Goal: Task Accomplishment & Management: Complete application form

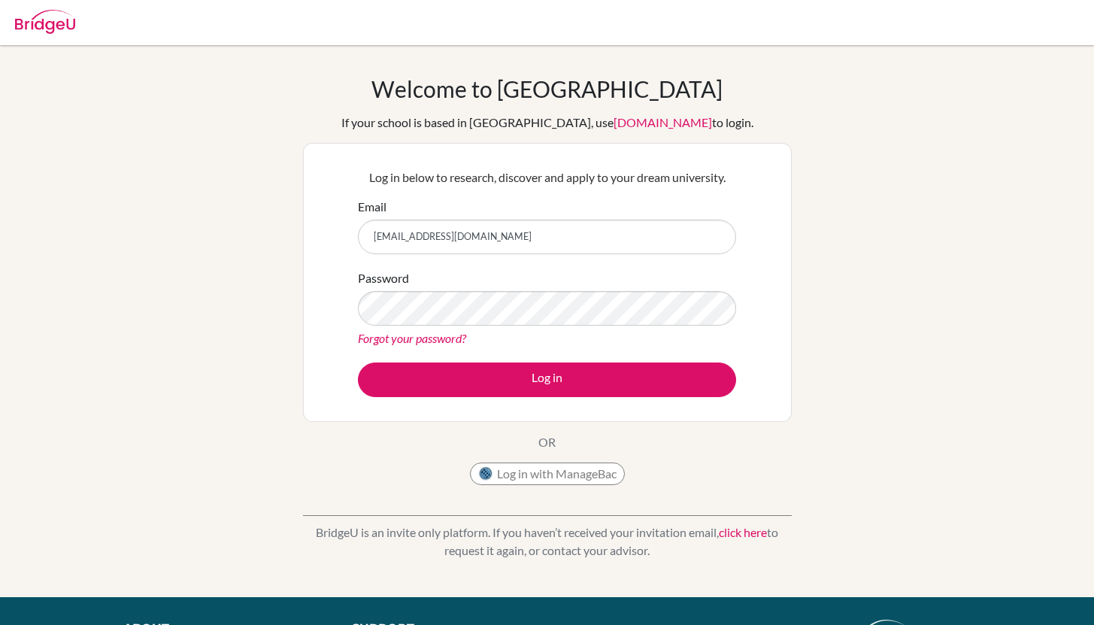
click at [465, 369] on button "Log in" at bounding box center [547, 379] width 378 height 35
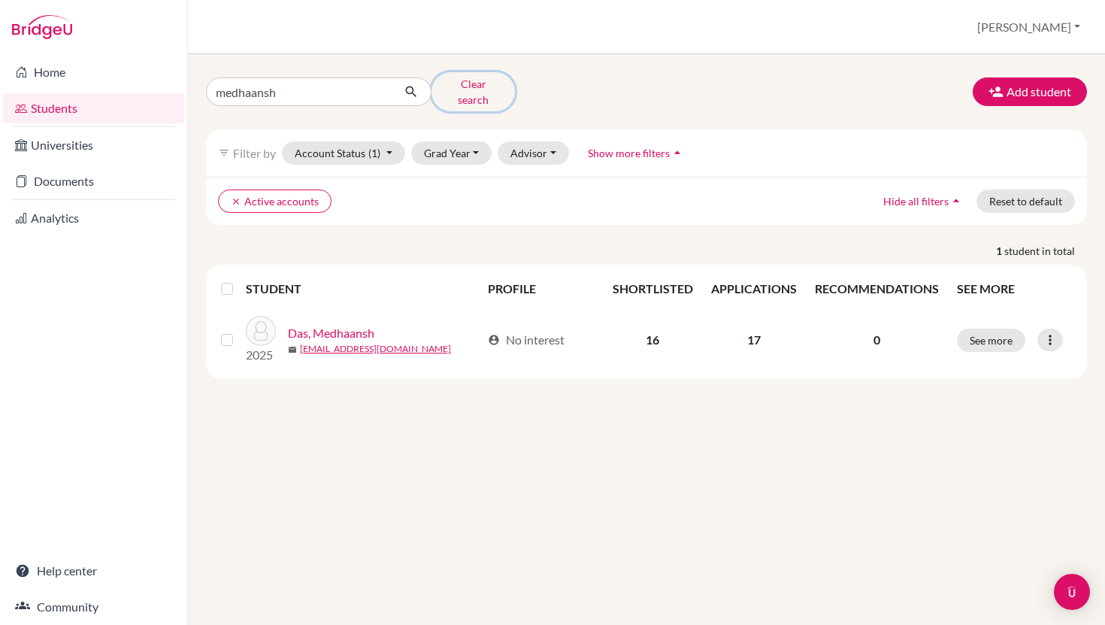
click at [466, 86] on button "Clear search" at bounding box center [472, 91] width 83 height 39
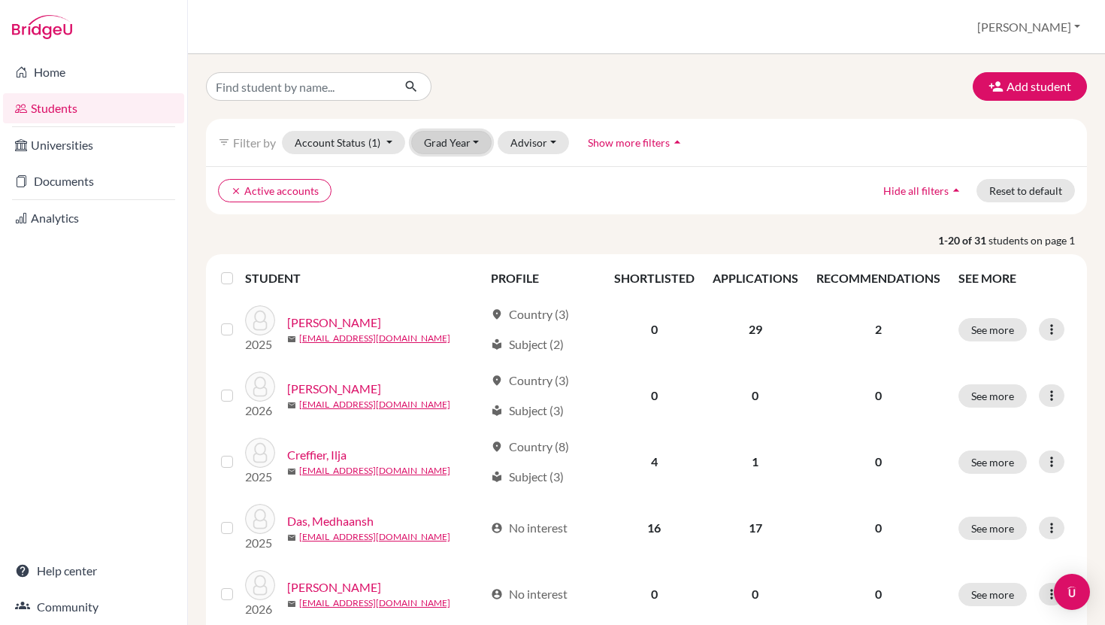
click at [475, 145] on button "Grad Year" at bounding box center [451, 142] width 81 height 23
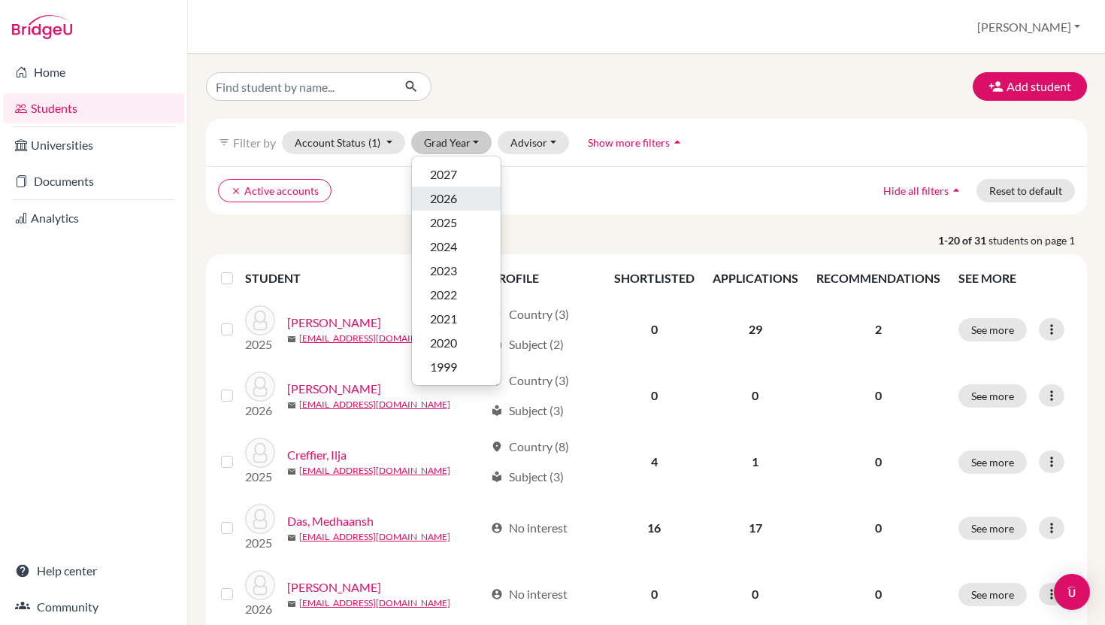
click at [466, 195] on div "2026" at bounding box center [456, 198] width 53 height 18
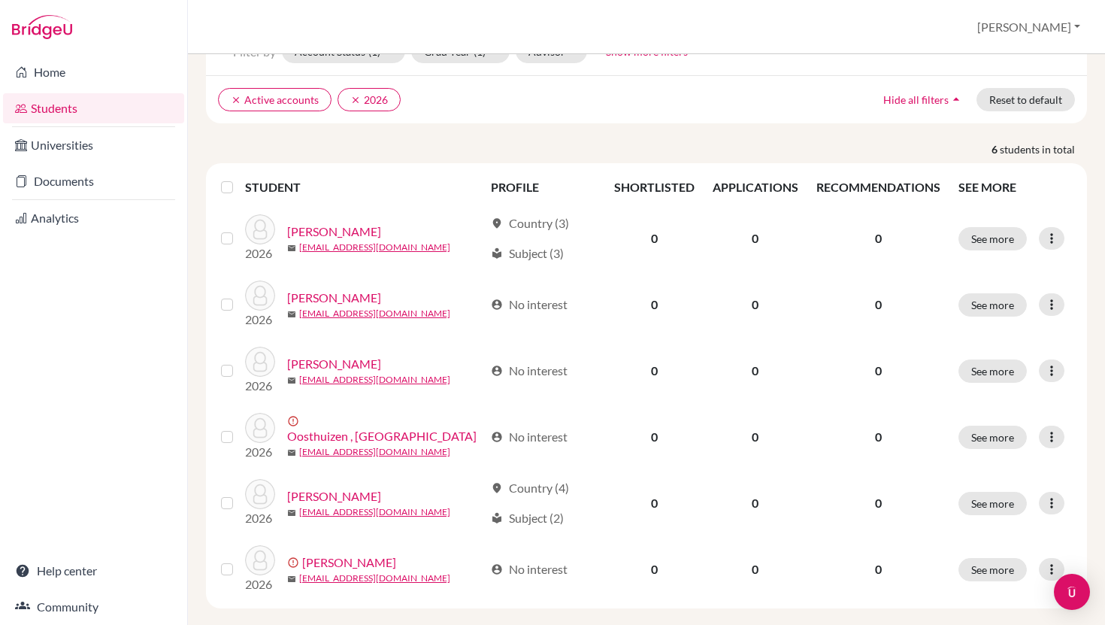
scroll to position [110, 0]
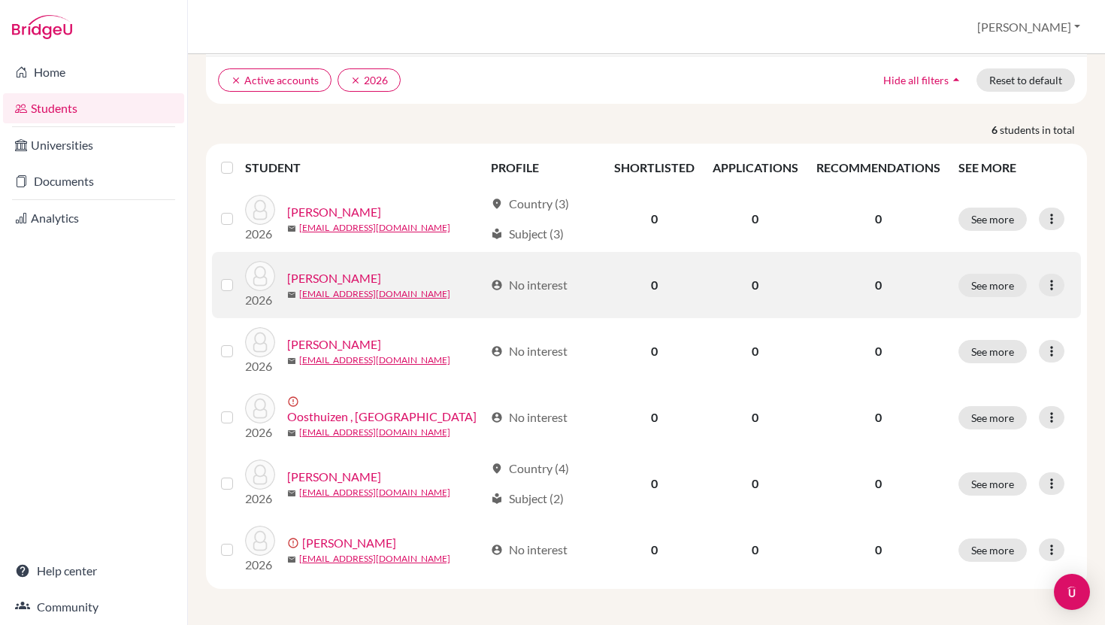
click at [219, 289] on td at bounding box center [228, 285] width 33 height 66
click at [239, 276] on label at bounding box center [239, 276] width 0 height 0
click at [0, 0] on input "checkbox" at bounding box center [0, 0] width 0 height 0
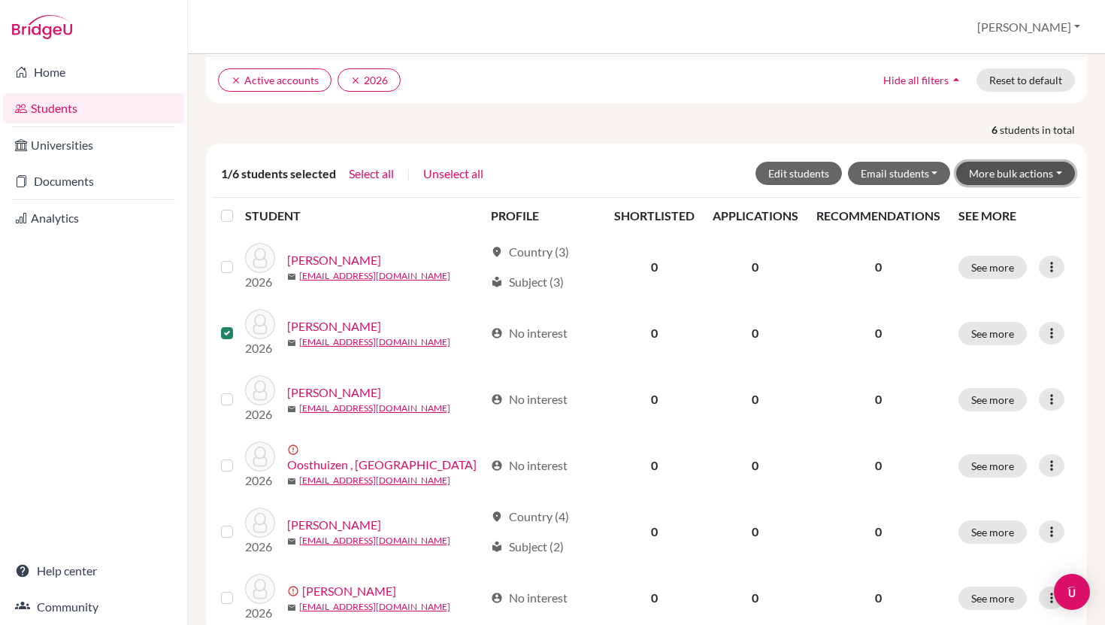
click at [1030, 175] on button "More bulk actions" at bounding box center [1015, 173] width 119 height 23
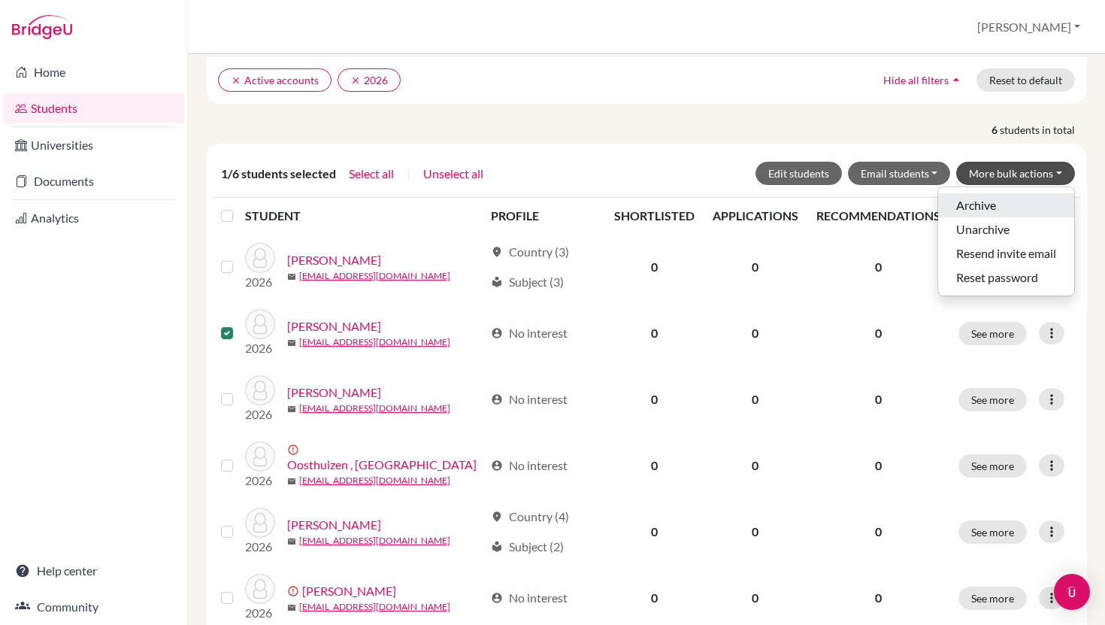
click at [982, 210] on button "Archive" at bounding box center [1006, 205] width 136 height 24
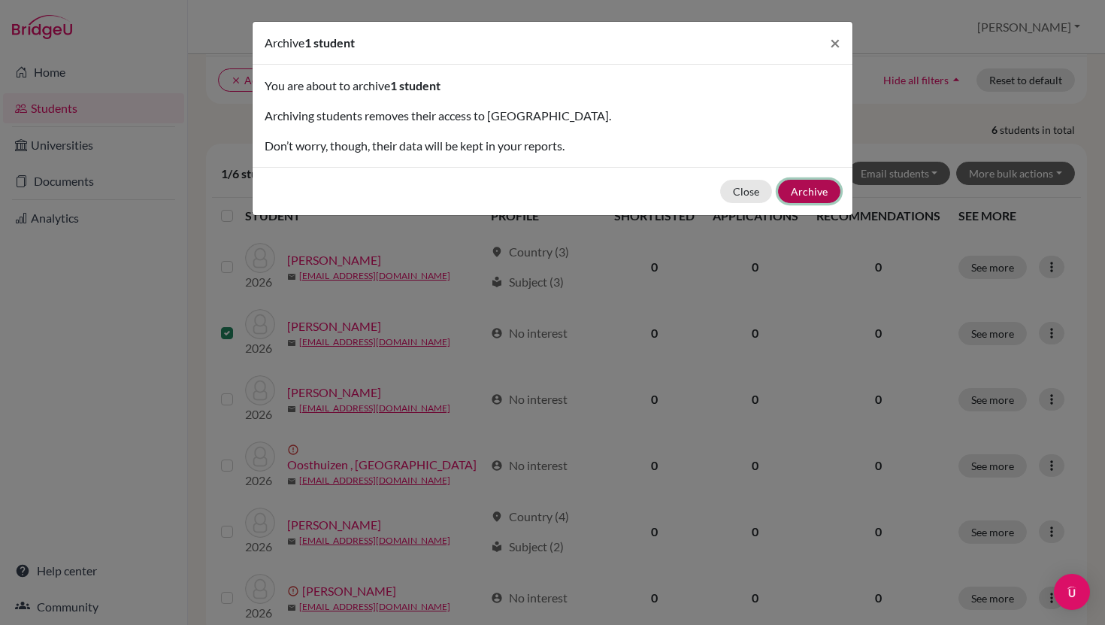
click at [816, 193] on button "Archive" at bounding box center [809, 191] width 62 height 23
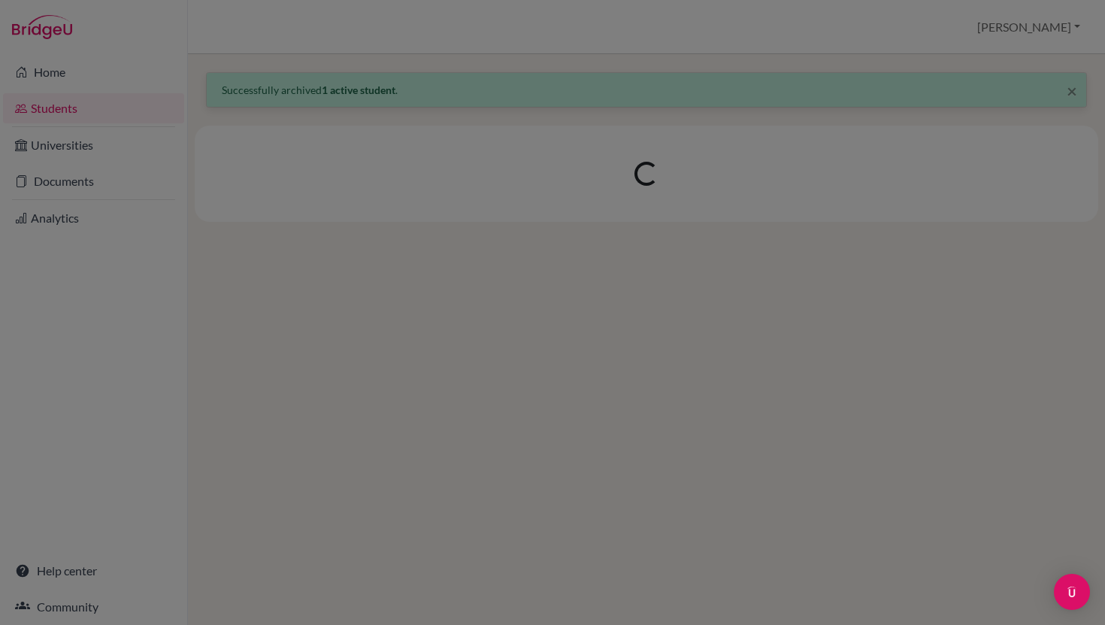
scroll to position [0, 0]
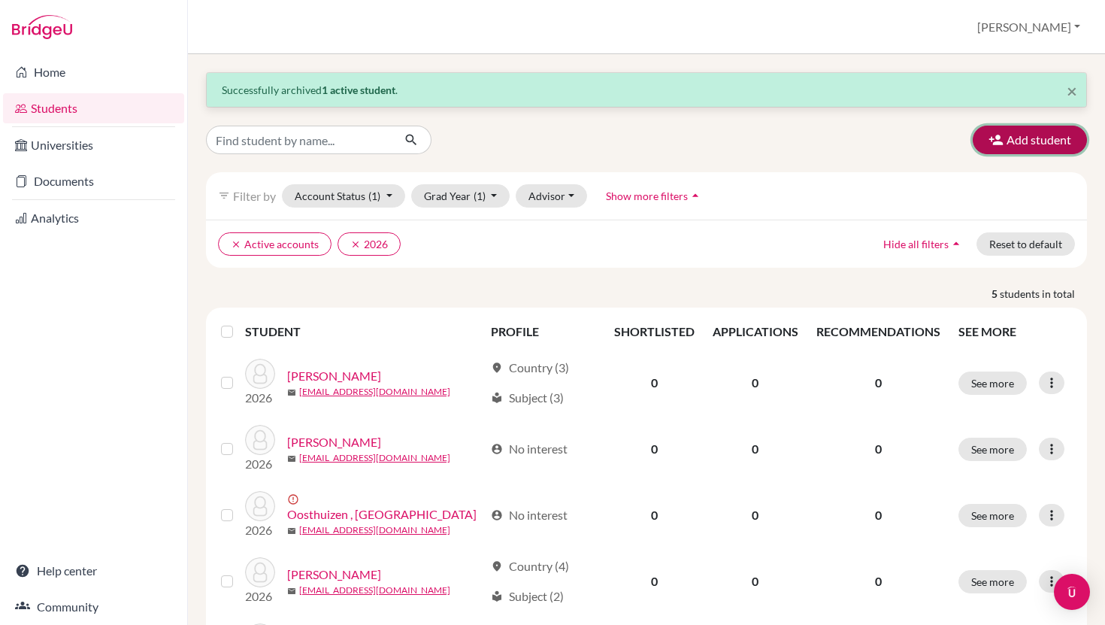
click at [1012, 134] on button "Add student" at bounding box center [1030, 140] width 114 height 29
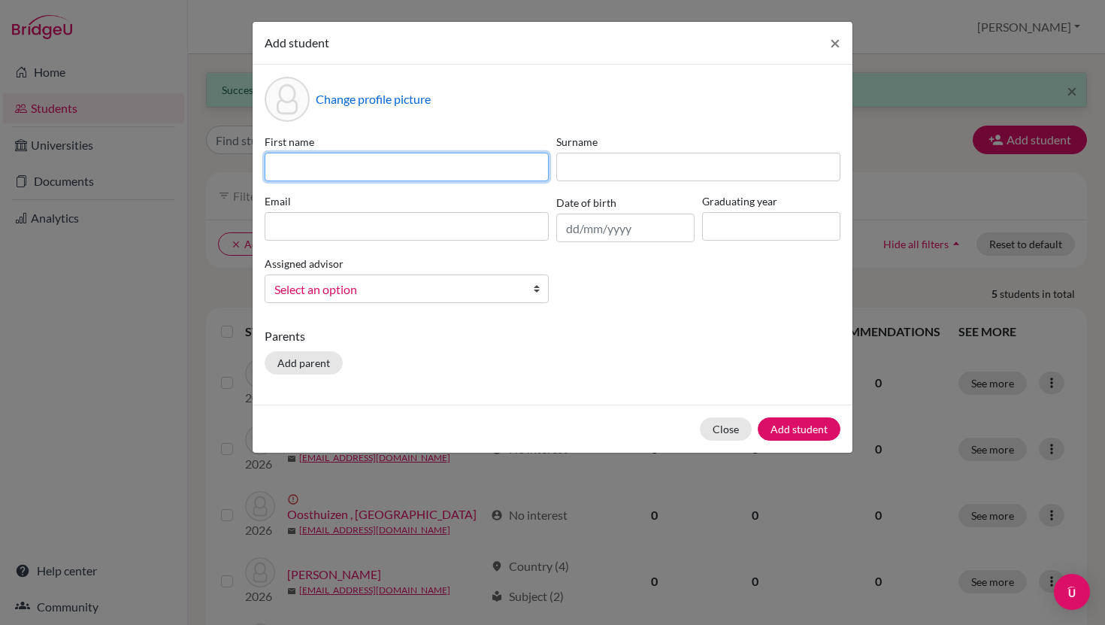
click at [368, 167] on input at bounding box center [407, 167] width 284 height 29
type input "[PERSON_NAME]"
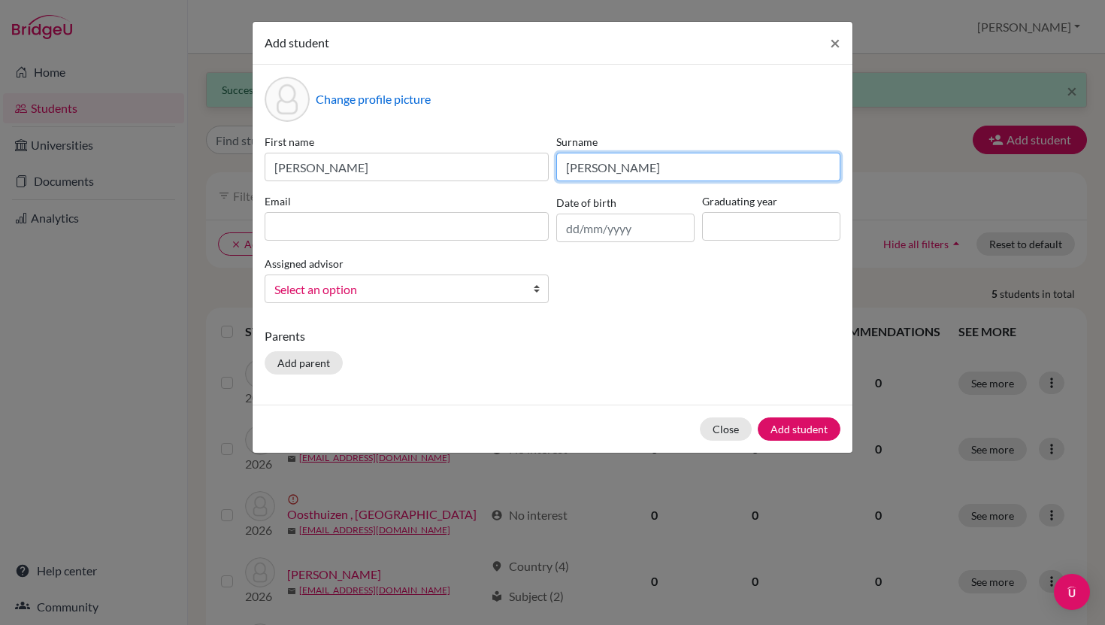
type input "[PERSON_NAME]"
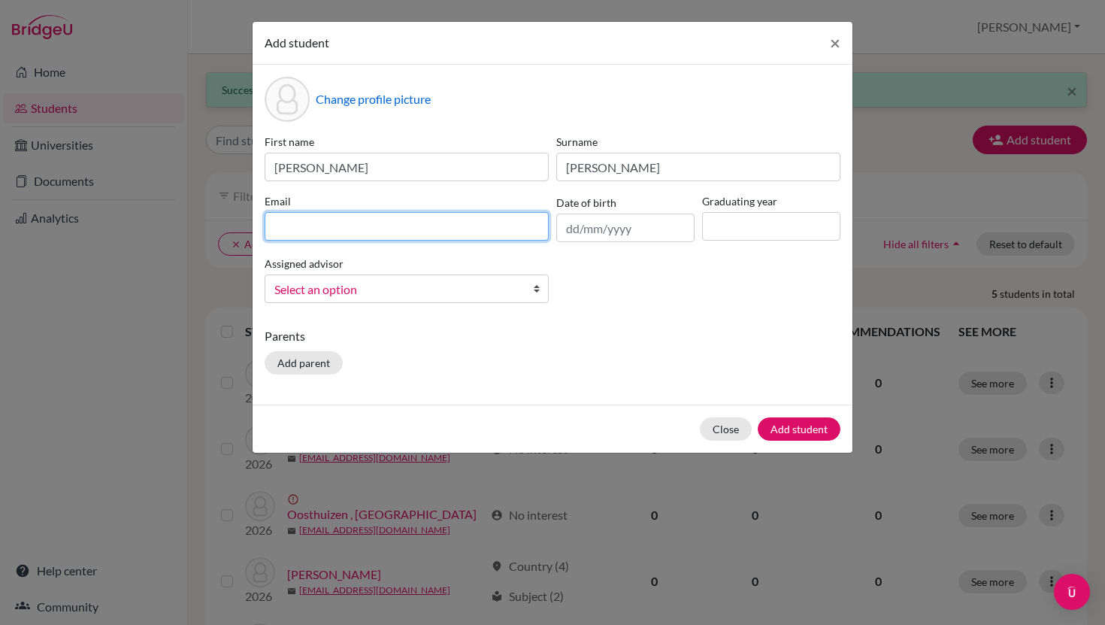
click at [347, 229] on input at bounding box center [407, 226] width 284 height 29
type input "s"
type input "[EMAIL_ADDRESS][DOMAIN_NAME]"
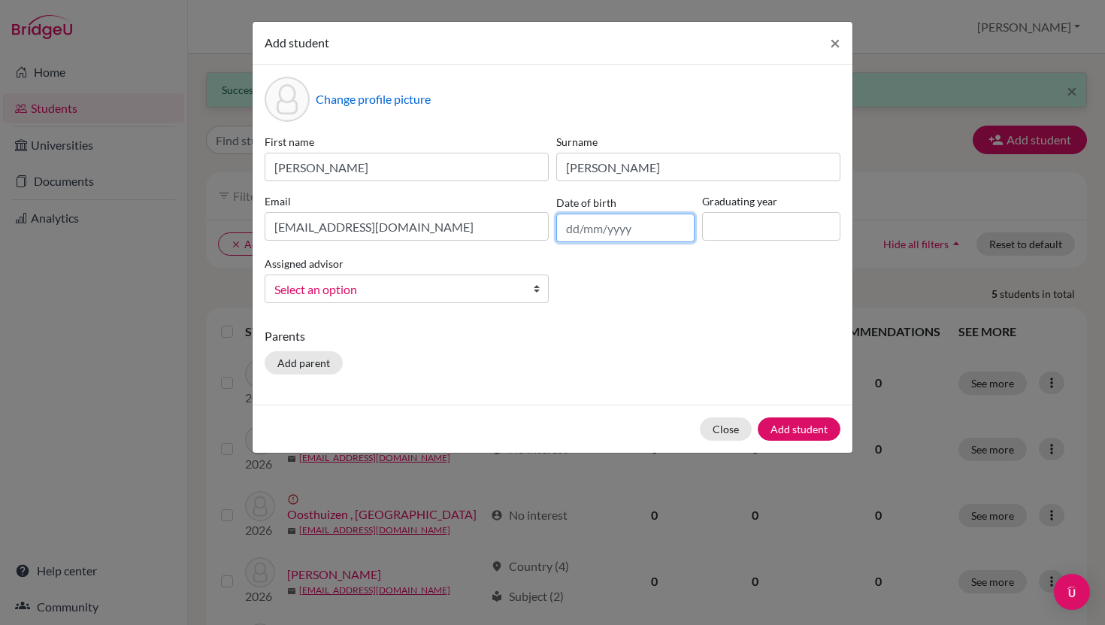
click at [628, 229] on input "text" at bounding box center [625, 227] width 138 height 29
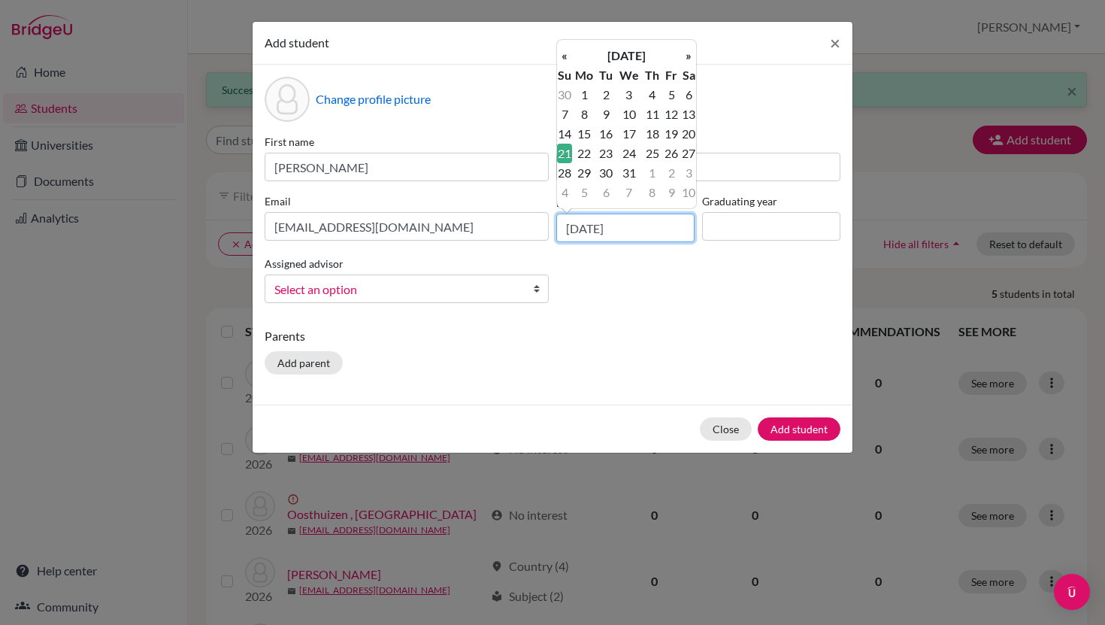
type input "[DATE]"
click at [562, 156] on td "21" at bounding box center [564, 154] width 15 height 20
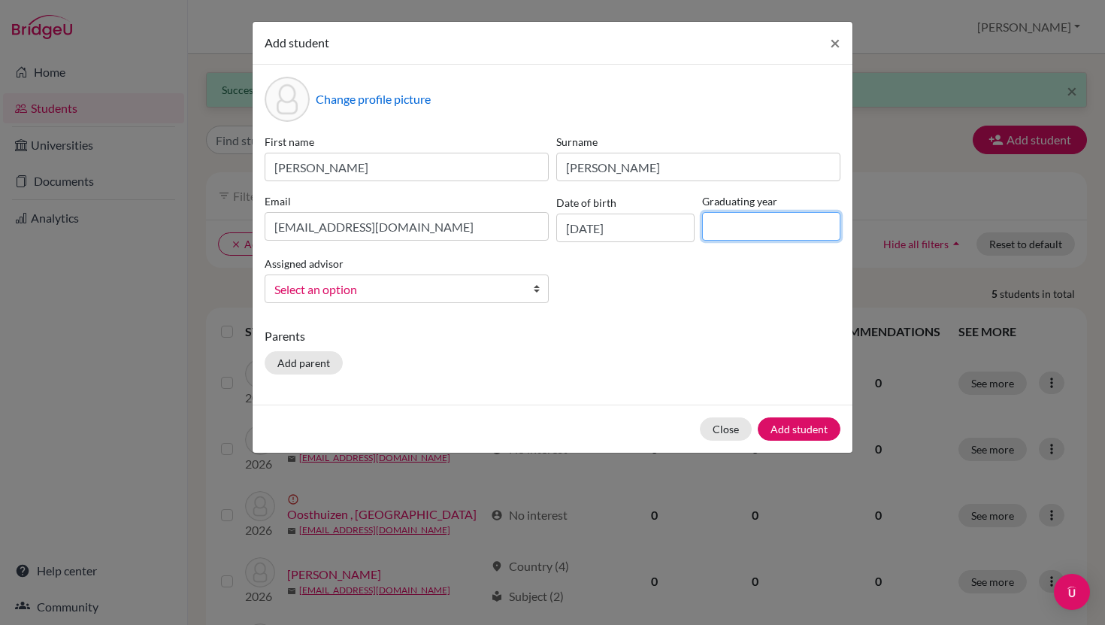
click at [743, 223] on input at bounding box center [771, 226] width 138 height 29
type input "2026"
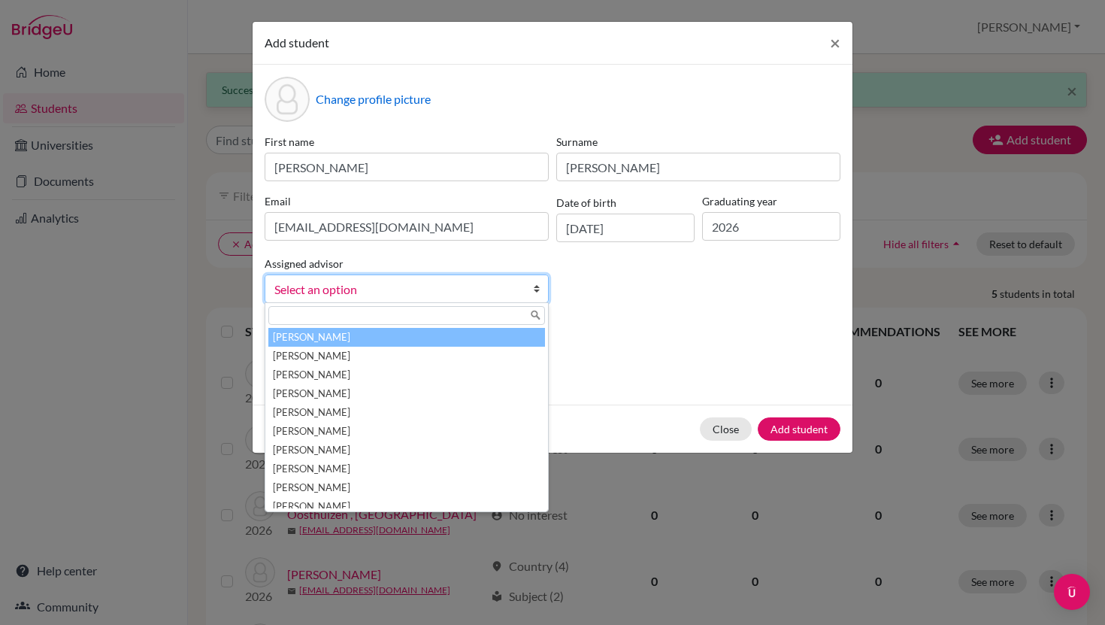
click at [311, 288] on span "Select an option" at bounding box center [396, 290] width 245 height 20
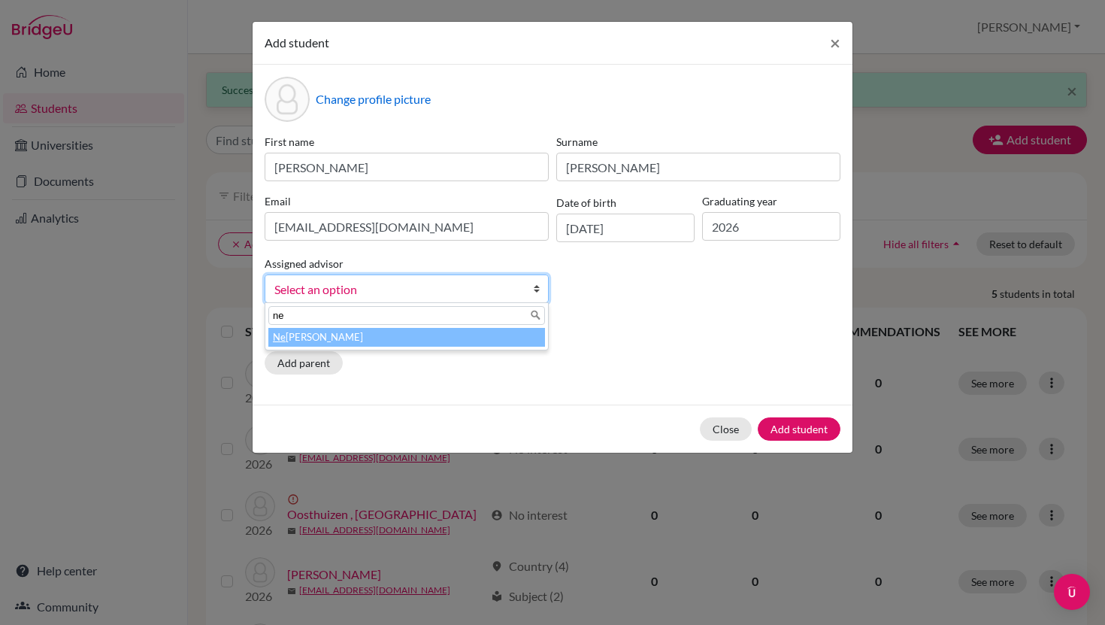
type input "ne"
click at [330, 341] on li "Ne [PERSON_NAME]" at bounding box center [406, 337] width 277 height 19
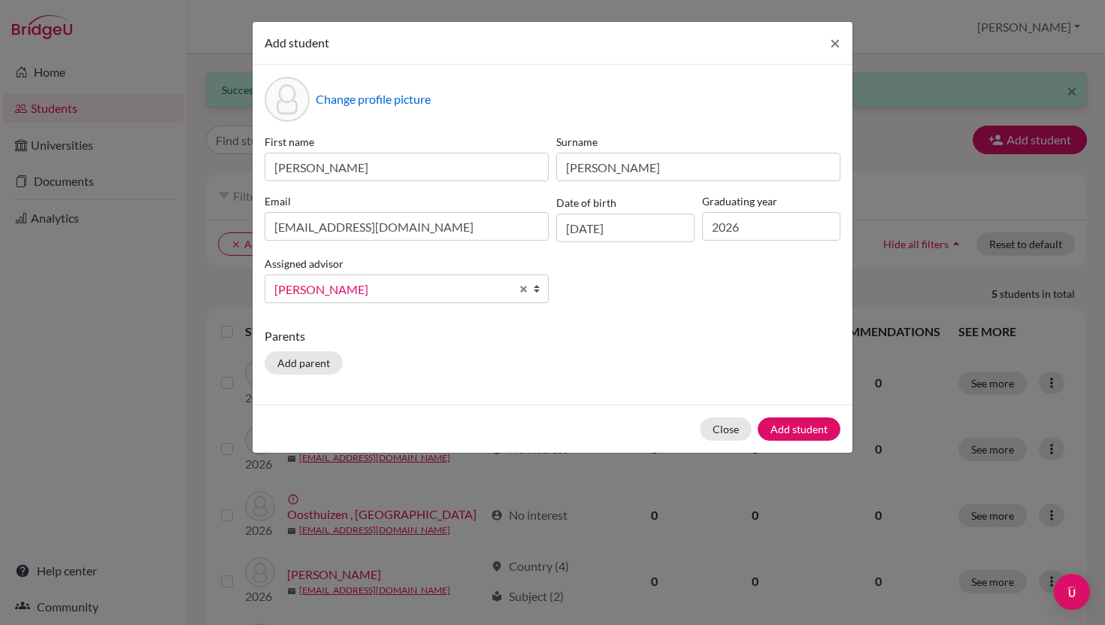
click at [607, 343] on p "Parents" at bounding box center [553, 336] width 576 height 18
click at [793, 427] on button "Add student" at bounding box center [799, 428] width 83 height 23
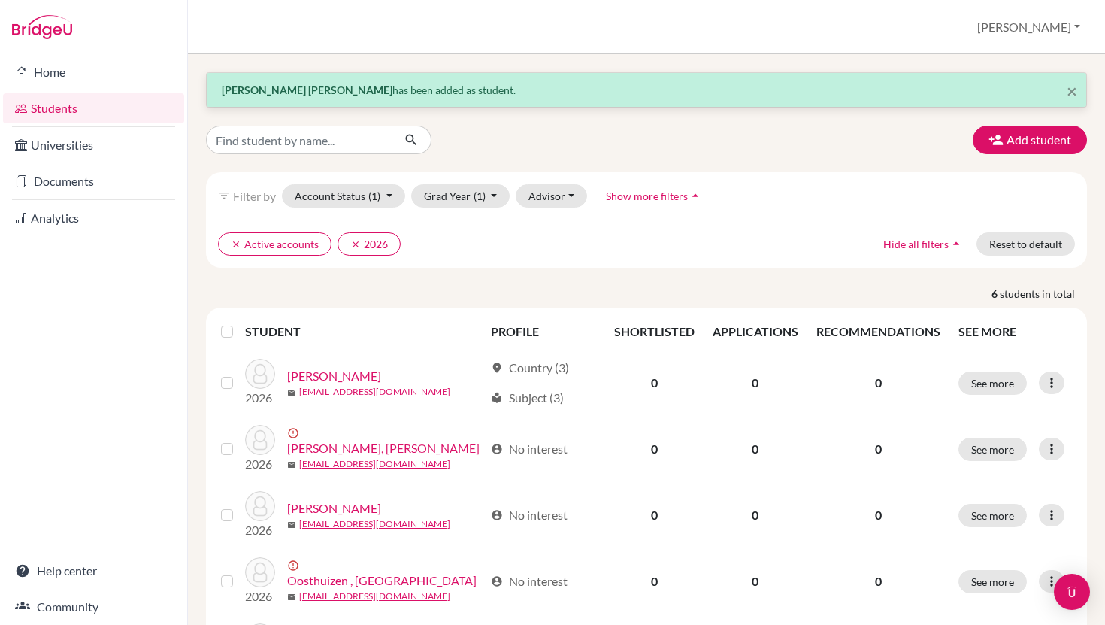
click at [419, 313] on div "STUDENT PROFILE SHORTLISTED APPLICATIONS RECOMMENDATIONS SEE MORE 2026 [PERSON_…" at bounding box center [646, 529] width 881 height 445
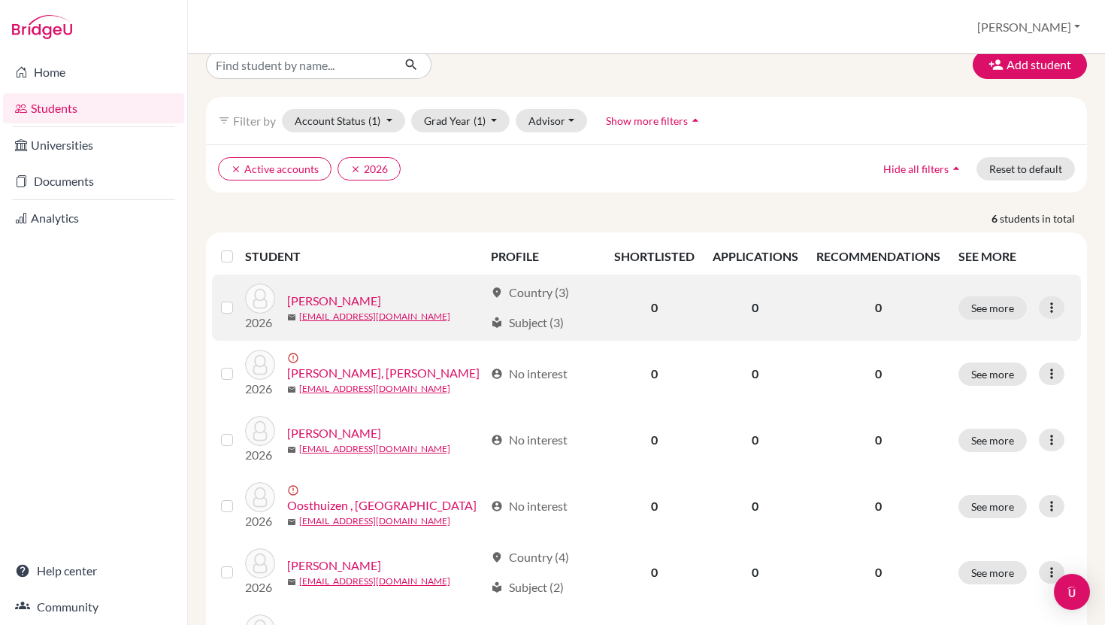
scroll to position [164, 0]
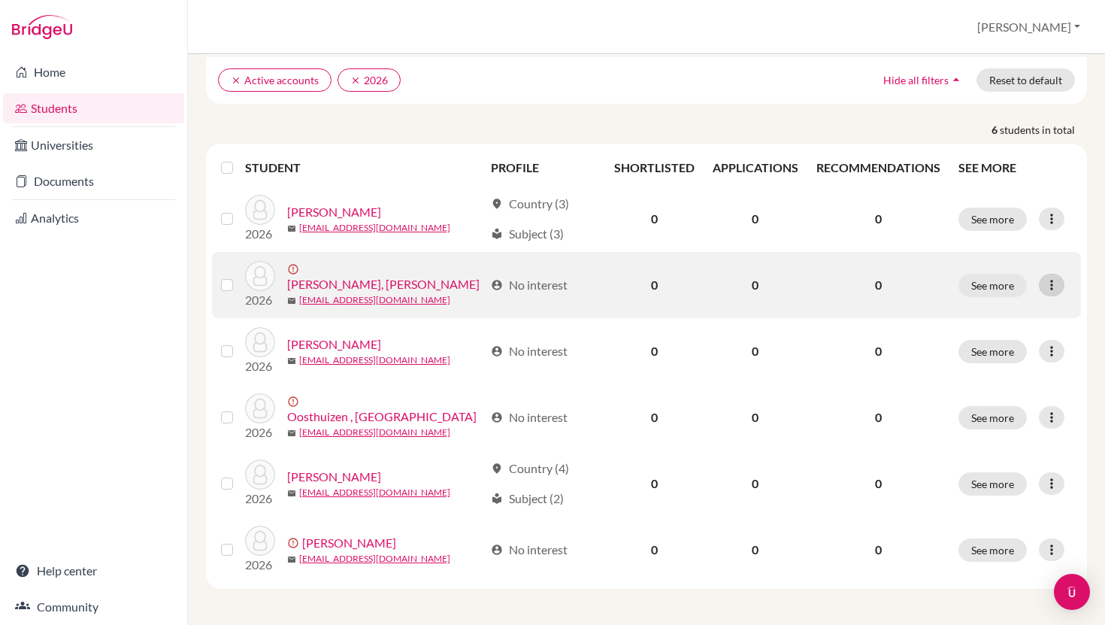
click at [1045, 283] on icon at bounding box center [1051, 284] width 15 height 15
click at [999, 359] on button "Resend invite email" at bounding box center [984, 365] width 136 height 24
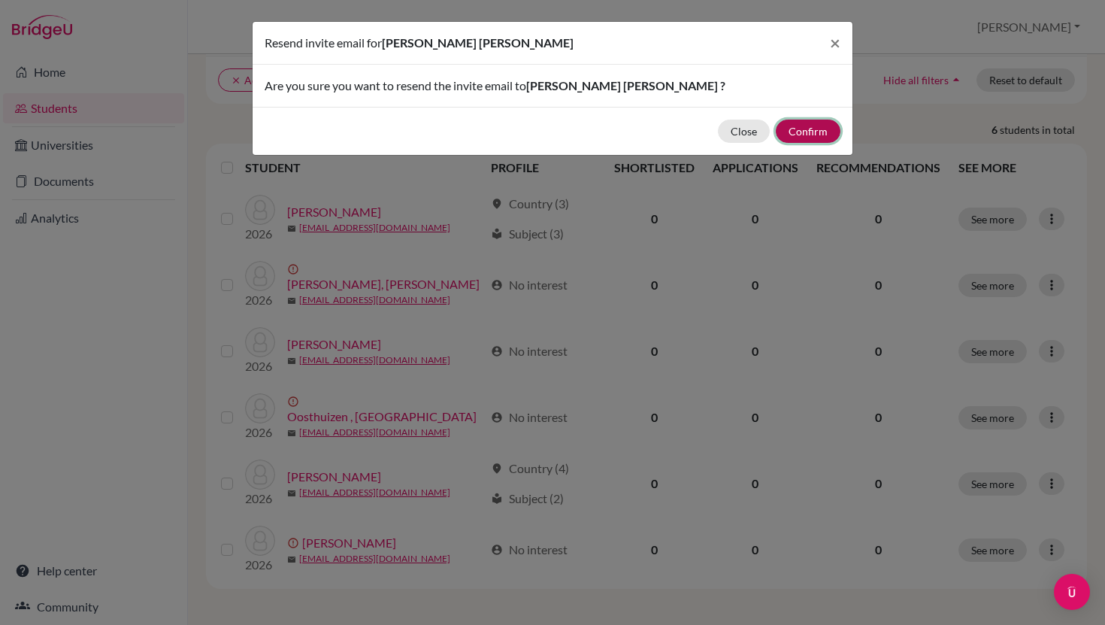
click at [808, 128] on button "Confirm" at bounding box center [808, 131] width 65 height 23
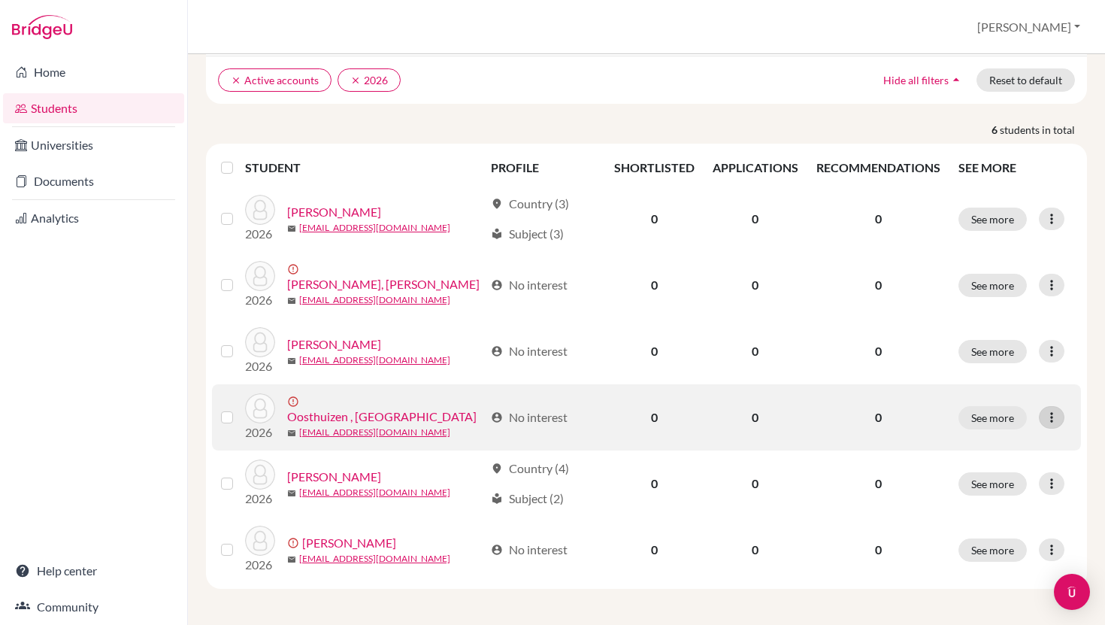
click at [1044, 415] on icon at bounding box center [1051, 417] width 15 height 15
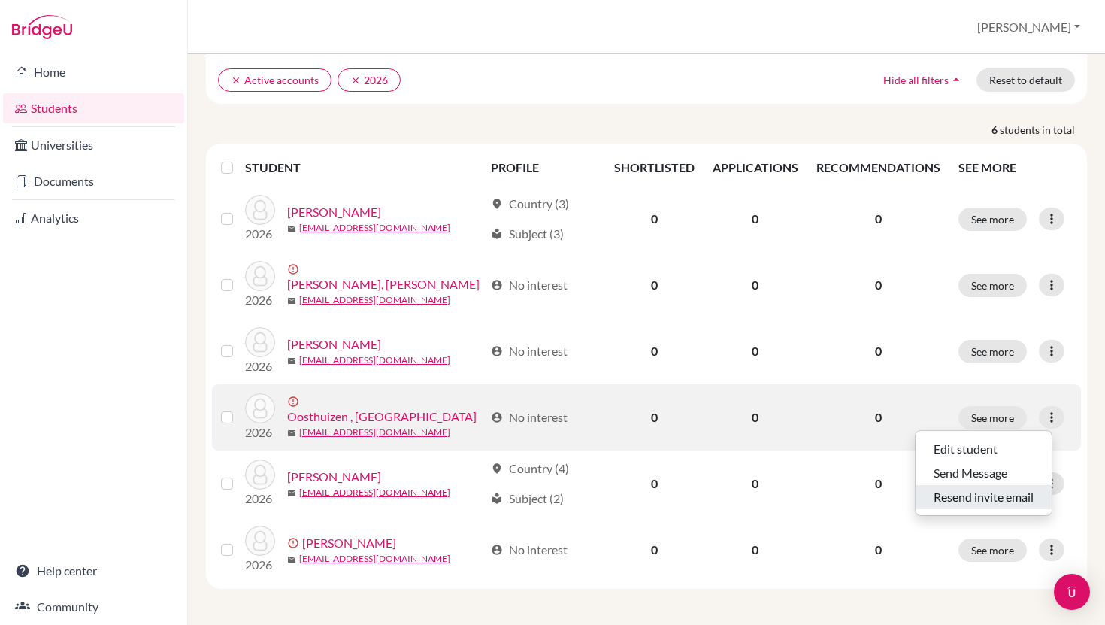
click at [1005, 492] on button "Resend invite email" at bounding box center [984, 497] width 136 height 24
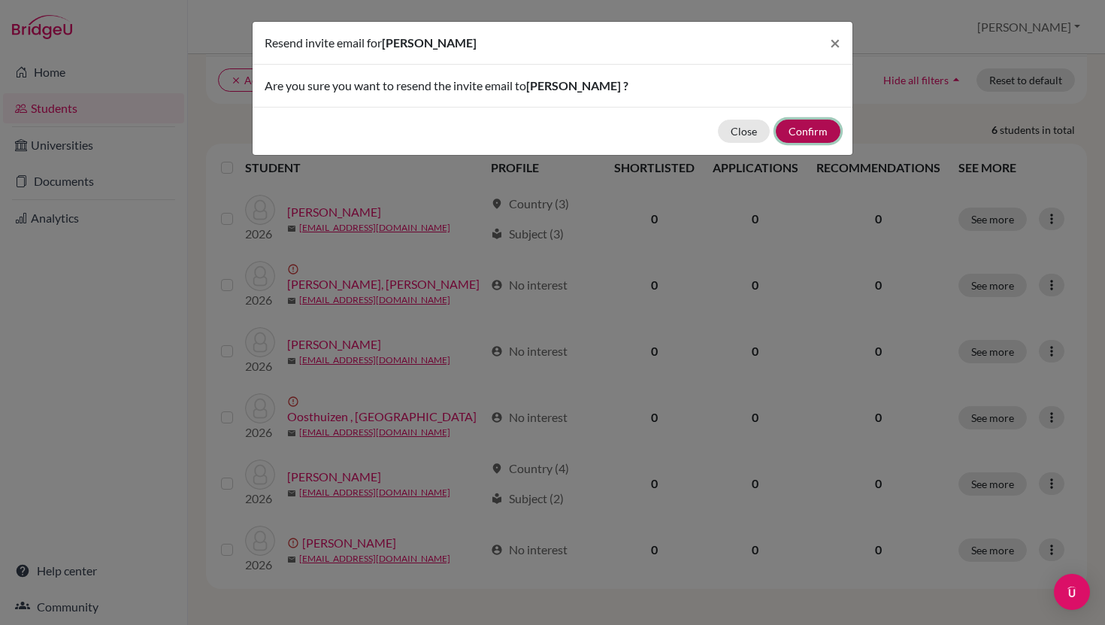
click at [818, 129] on button "Confirm" at bounding box center [808, 131] width 65 height 23
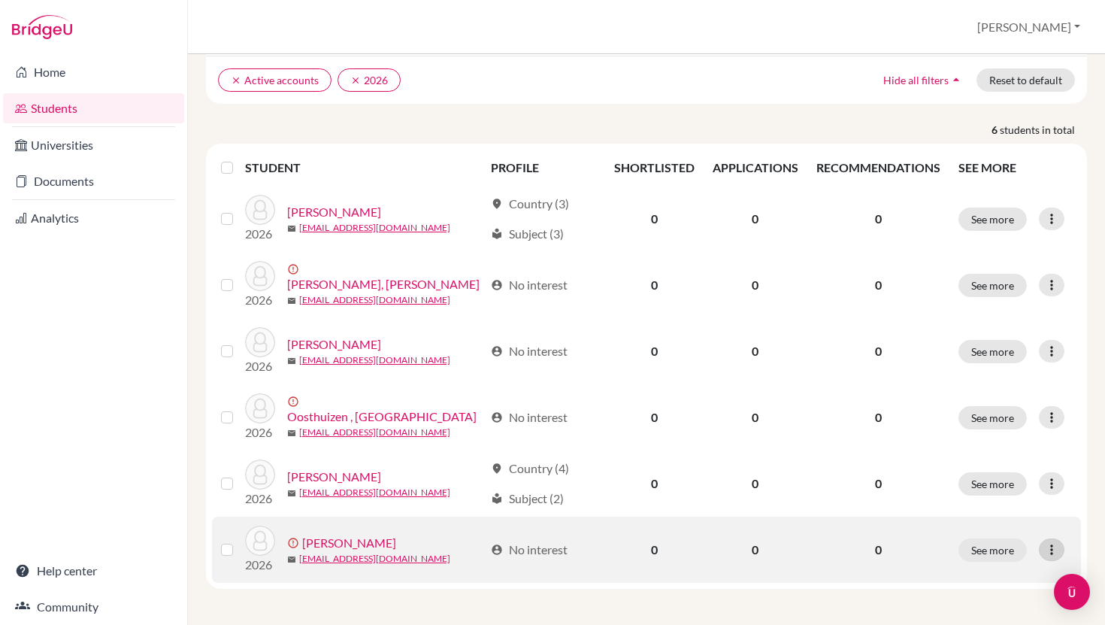
click at [1045, 547] on icon at bounding box center [1051, 549] width 15 height 15
click at [1004, 521] on button "Resend invite email" at bounding box center [984, 519] width 136 height 24
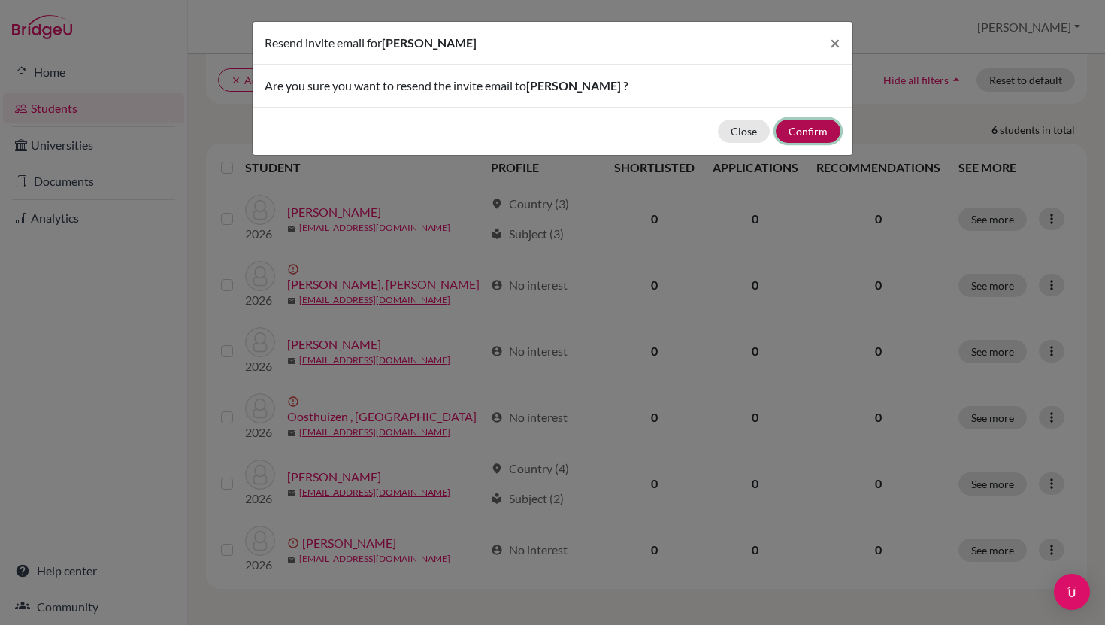
click at [822, 131] on button "Confirm" at bounding box center [808, 131] width 65 height 23
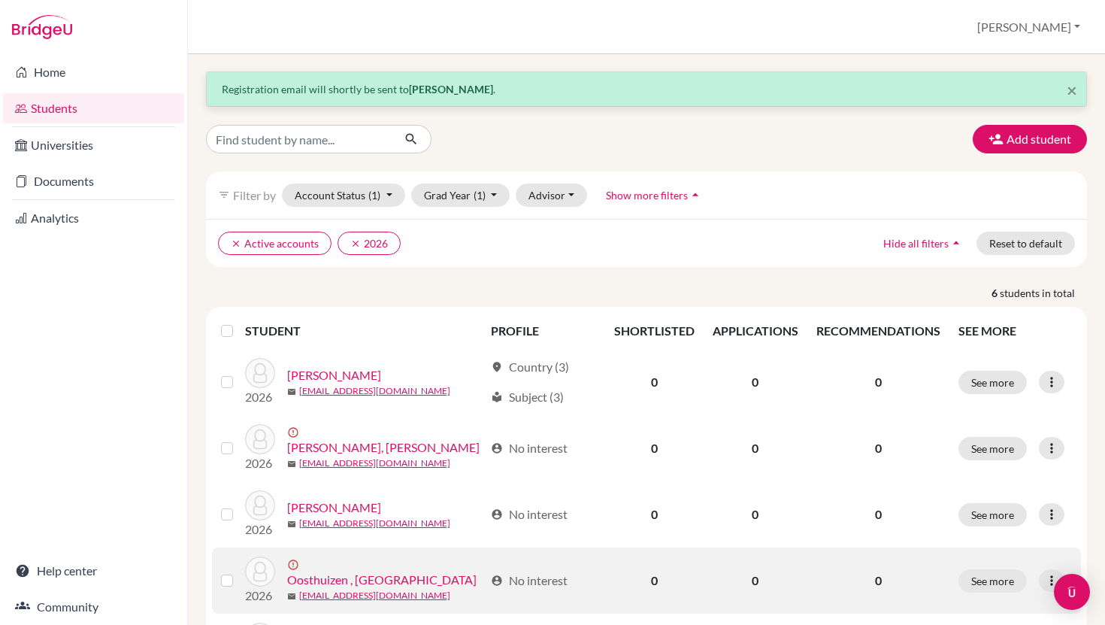
scroll to position [0, 0]
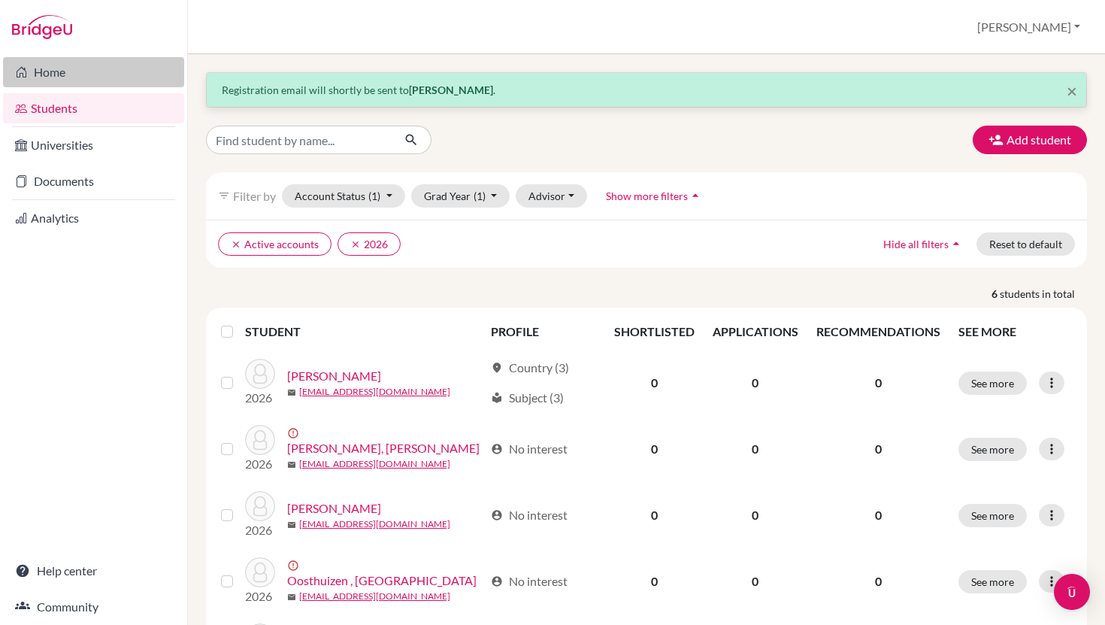
click at [52, 70] on link "Home" at bounding box center [93, 72] width 181 height 30
